Goal: Task Accomplishment & Management: Complete application form

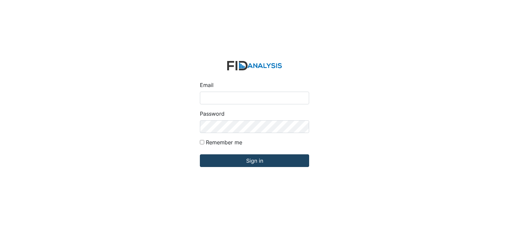
type input "[EMAIL_ADDRESS][DOMAIN_NAME]"
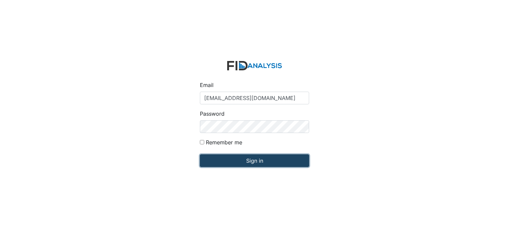
click at [248, 165] on input "Sign in" at bounding box center [254, 160] width 109 height 13
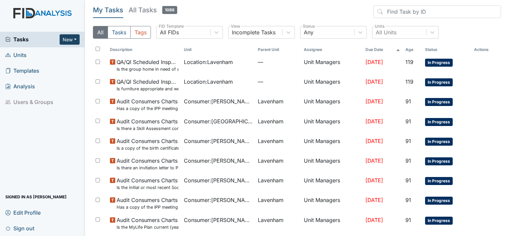
click at [76, 37] on button "New" at bounding box center [70, 39] width 20 height 10
click at [44, 54] on link "Form" at bounding box center [52, 53] width 53 height 11
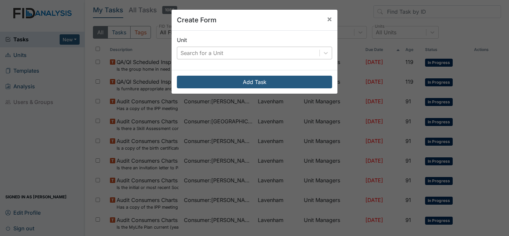
click at [225, 50] on div "Search for a Unit" at bounding box center [248, 53] width 142 height 12
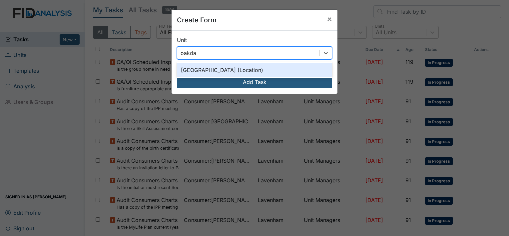
type input "oakdale"
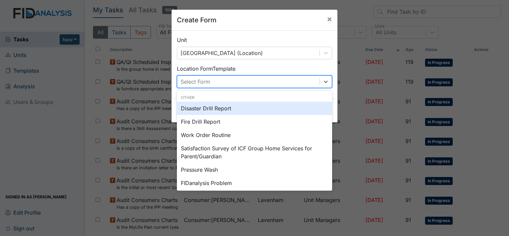
click at [198, 82] on div "Select Form" at bounding box center [196, 82] width 30 height 8
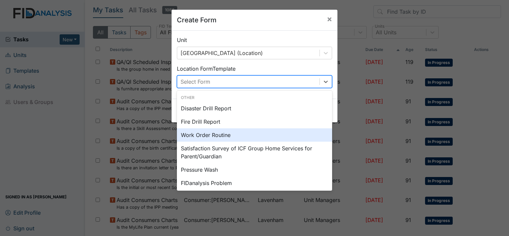
click at [198, 136] on div "Work Order Routine" at bounding box center [254, 134] width 155 height 13
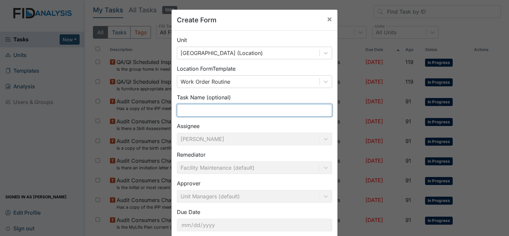
click at [236, 114] on input "text" at bounding box center [254, 110] width 155 height 13
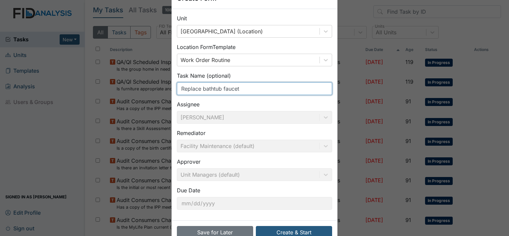
scroll to position [39, 0]
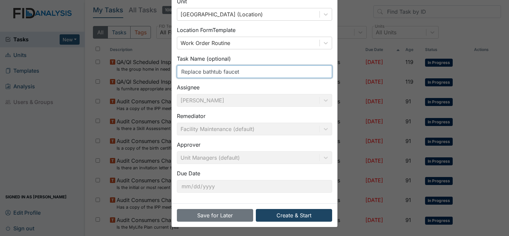
type input "Replace bathtub faucet"
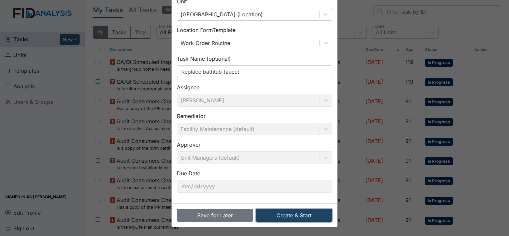
click at [284, 214] on button "Create & Start" at bounding box center [294, 215] width 76 height 13
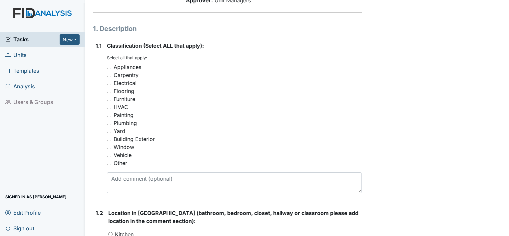
scroll to position [100, 0]
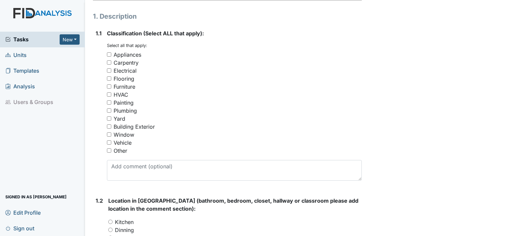
click at [107, 85] on input "Furniture" at bounding box center [109, 86] width 4 height 4
checkbox input "true"
click at [108, 111] on input "Plumbing" at bounding box center [109, 110] width 4 height 4
checkbox input "true"
click at [110, 152] on input "Other" at bounding box center [109, 150] width 4 height 4
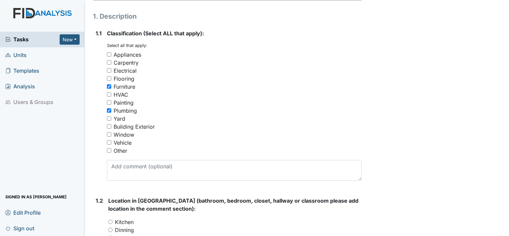
checkbox input "true"
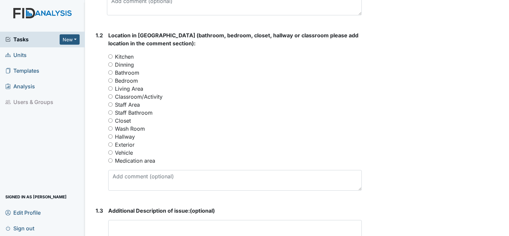
scroll to position [267, 0]
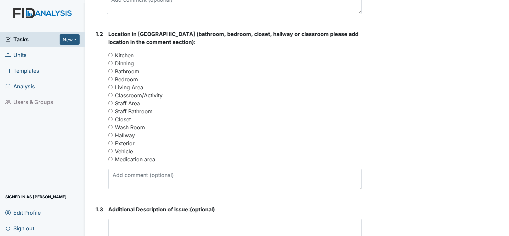
click at [110, 71] on input "Bathroom" at bounding box center [110, 71] width 4 height 4
radio input "true"
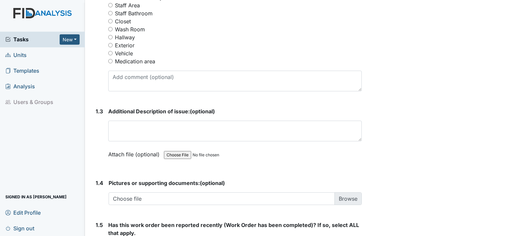
scroll to position [367, 0]
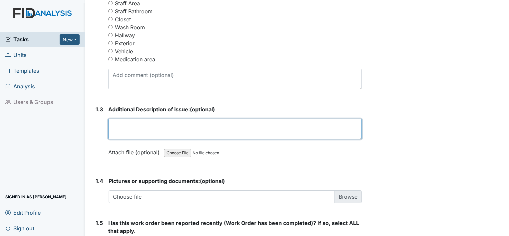
click at [171, 127] on textarea at bounding box center [235, 129] width 254 height 21
drag, startPoint x: 157, startPoint y: 123, endPoint x: 137, endPoint y: 128, distance: 20.9
click at [137, 128] on textarea "The fi in the xture" at bounding box center [235, 129] width 254 height 21
click at [142, 128] on textarea "The fi in the xture" at bounding box center [235, 129] width 254 height 21
drag, startPoint x: 144, startPoint y: 125, endPoint x: 161, endPoint y: 125, distance: 17.7
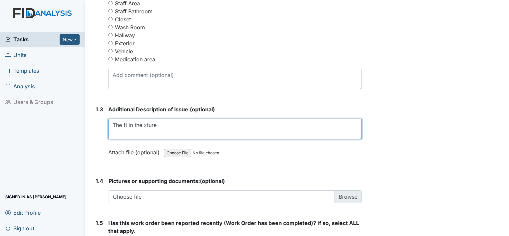
click at [161, 125] on textarea "The fi in the xture" at bounding box center [235, 129] width 254 height 21
paste textarea
click at [127, 126] on textarea "The fi in the" at bounding box center [235, 129] width 254 height 21
click at [280, 123] on textarea "The fixture in the bathtub in bedroom #1 needs to be replaced." at bounding box center [235, 129] width 254 height 21
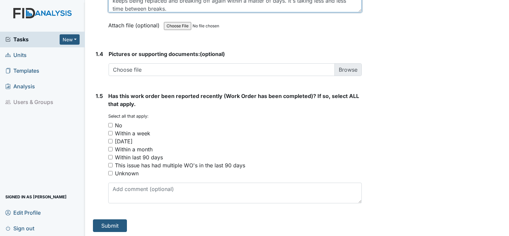
scroll to position [494, 0]
type textarea "The fixture in the bathtub in bedroom #1 needs to be replaced. The nozzle to tu…"
click at [110, 132] on input "Within a week" at bounding box center [110, 133] width 4 height 4
checkbox input "true"
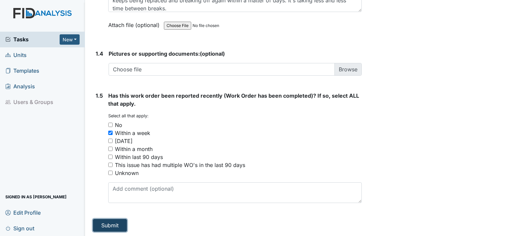
click at [119, 222] on button "Submit" at bounding box center [110, 225] width 34 height 13
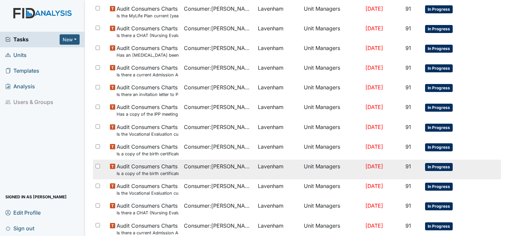
scroll to position [461, 0]
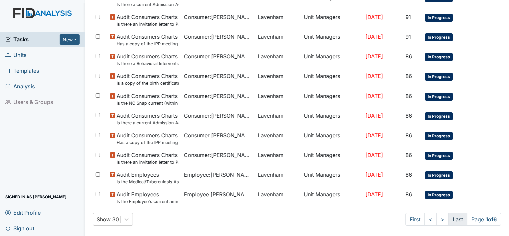
click at [451, 220] on link "Last" at bounding box center [457, 219] width 19 height 13
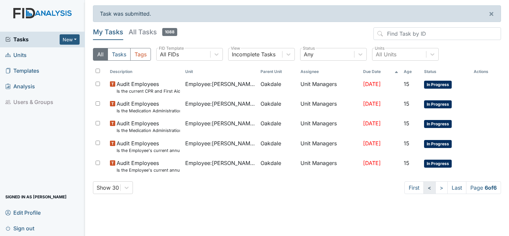
click at [430, 189] on link "<" at bounding box center [430, 187] width 12 height 13
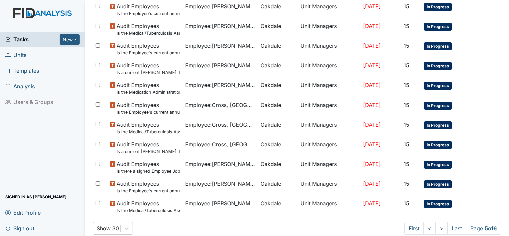
scroll to position [461, 0]
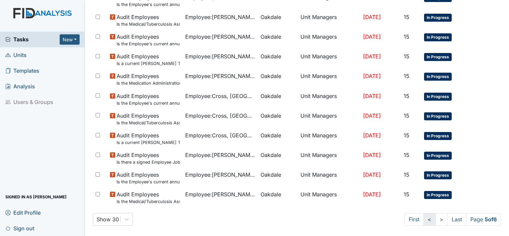
click at [424, 219] on link "<" at bounding box center [430, 219] width 12 height 13
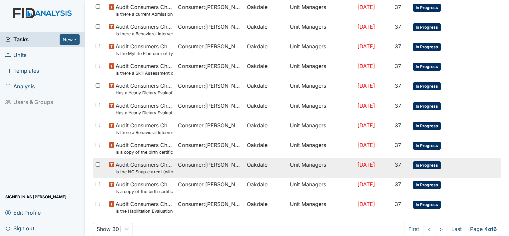
scroll to position [461, 0]
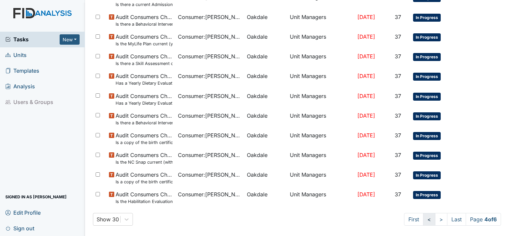
click at [425, 221] on link "<" at bounding box center [429, 219] width 12 height 13
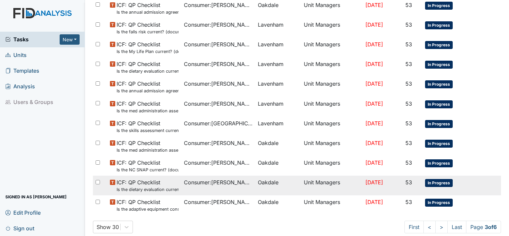
scroll to position [461, 0]
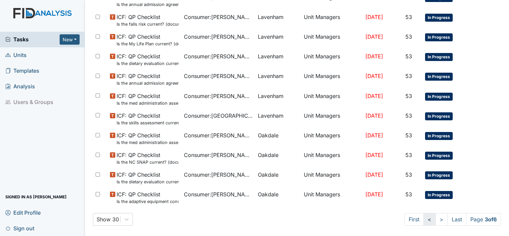
click at [425, 223] on link "<" at bounding box center [430, 219] width 12 height 13
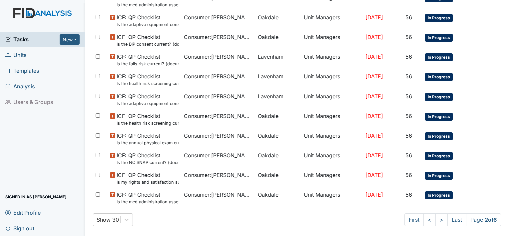
scroll to position [461, 0]
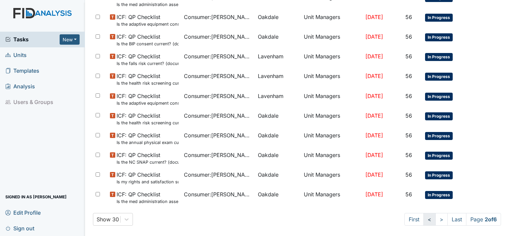
click at [426, 221] on link "<" at bounding box center [430, 219] width 12 height 13
